Goal: Find contact information: Obtain details needed to contact an individual or organization

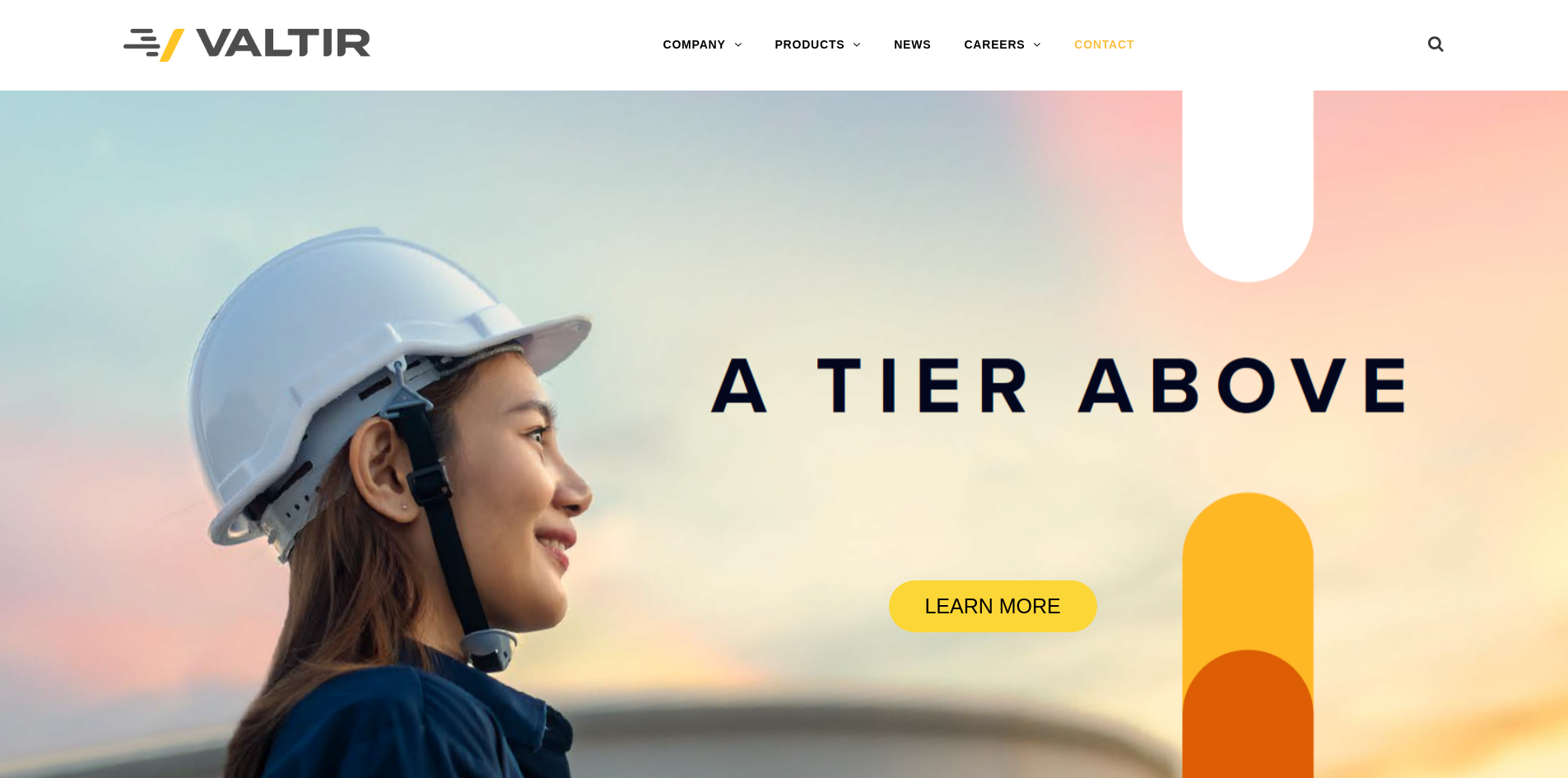
click at [1098, 37] on link "CONTACT" at bounding box center [1104, 45] width 93 height 33
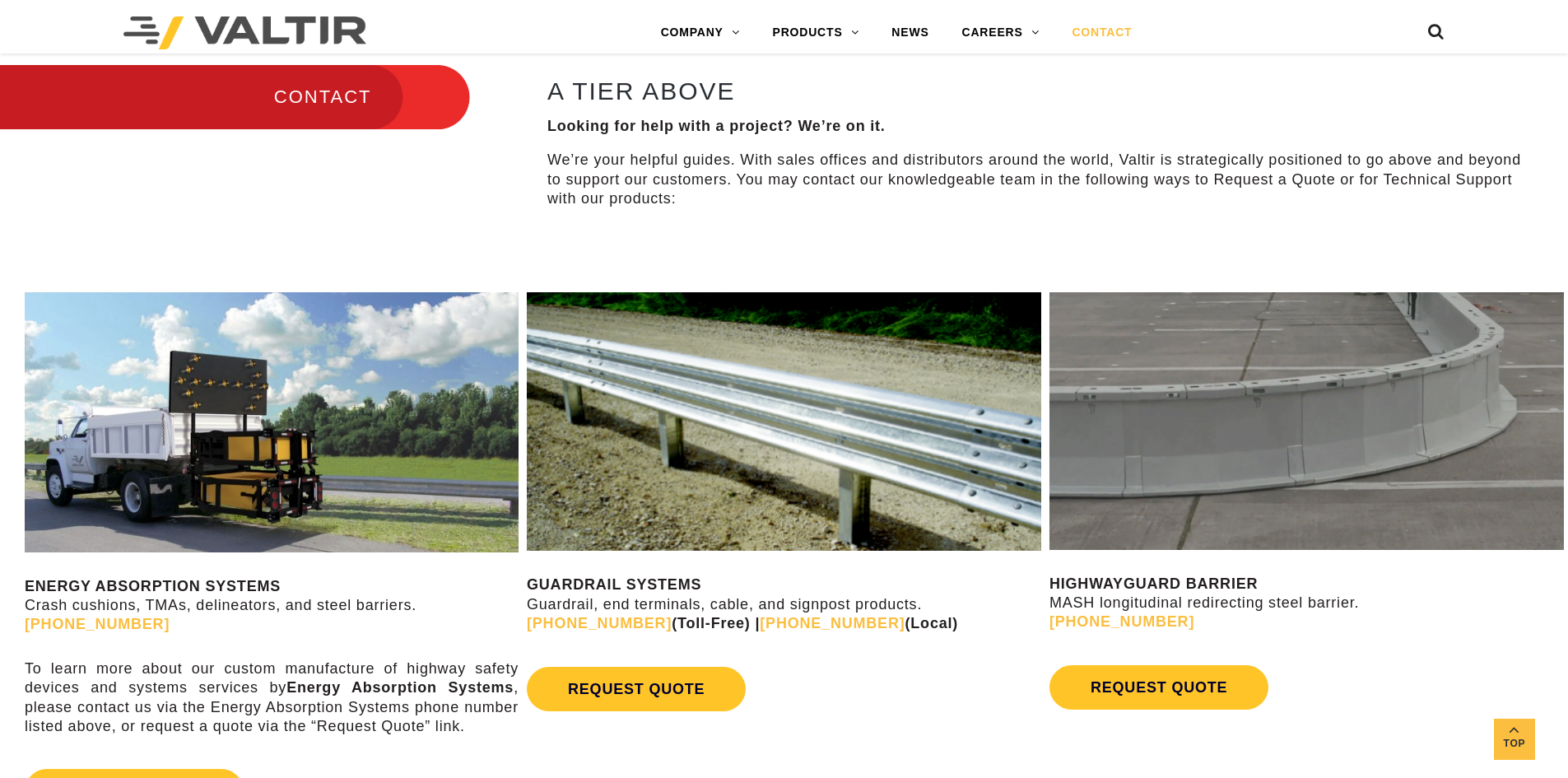
scroll to position [906, 0]
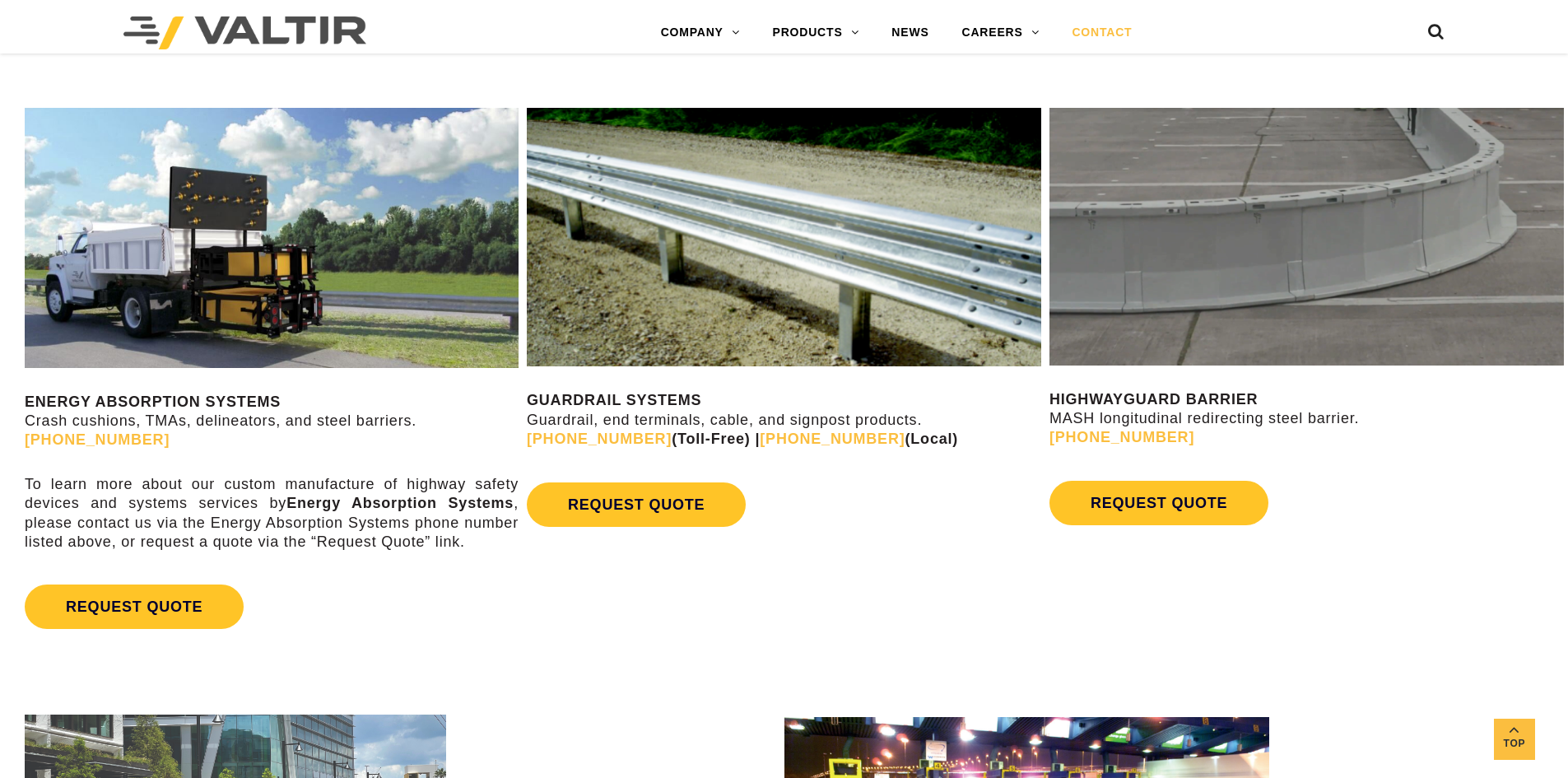
click at [657, 377] on div "GUARDRAIL SYSTEMS Guardrail, end terminals, cable, and signpost products. (888)…" at bounding box center [784, 321] width 515 height 427
click at [652, 402] on strong "GUARDRAIL SYSTEMS" at bounding box center [614, 400] width 174 height 17
click at [651, 398] on strong "GUARDRAIL SYSTEMS" at bounding box center [614, 400] width 174 height 17
click at [664, 375] on div "GUARDRAIL SYSTEMS Guardrail, end terminals, cable, and signpost products. (888)…" at bounding box center [784, 321] width 515 height 427
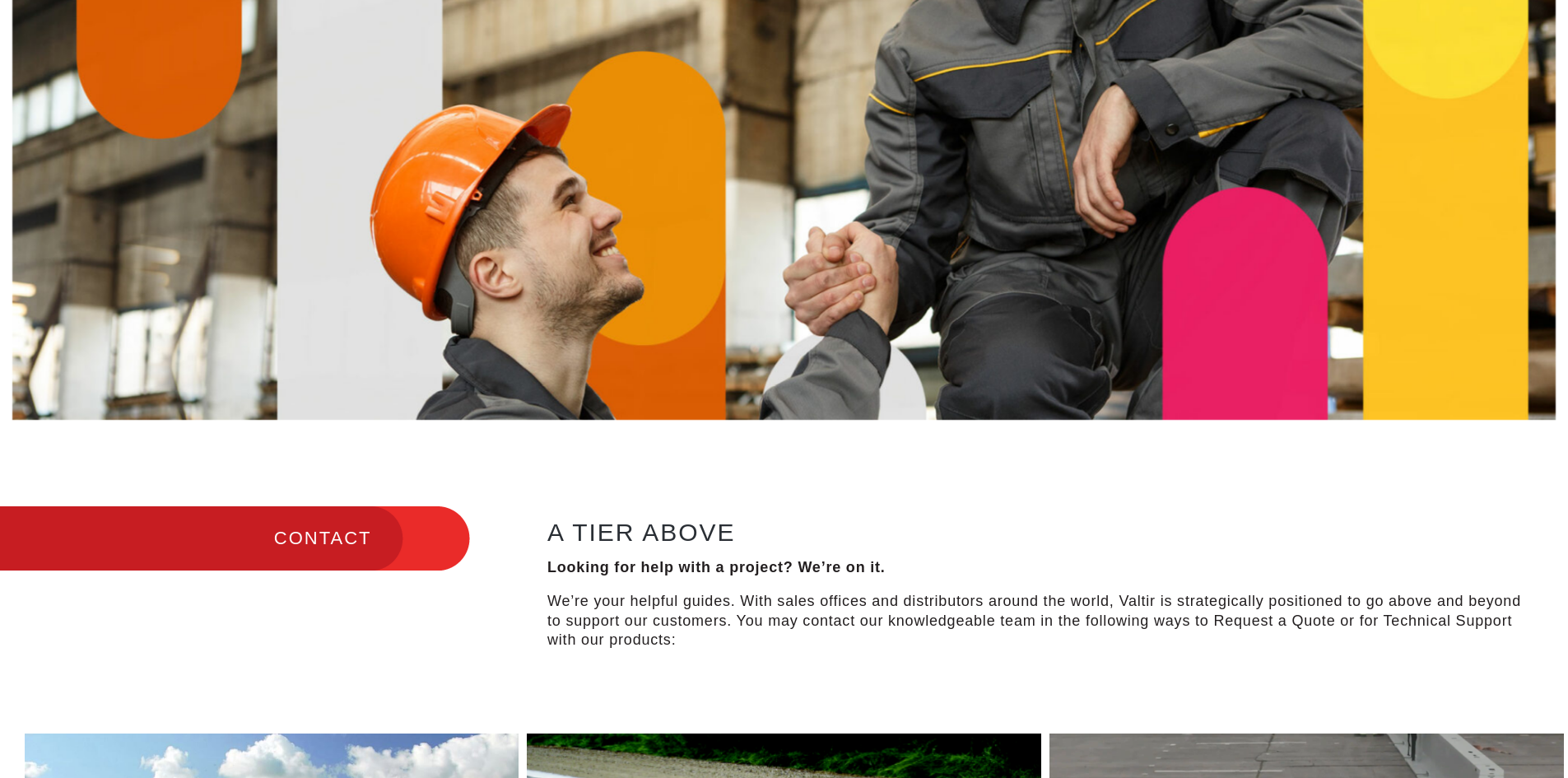
scroll to position [0, 0]
